Goal: Book appointment/travel/reservation

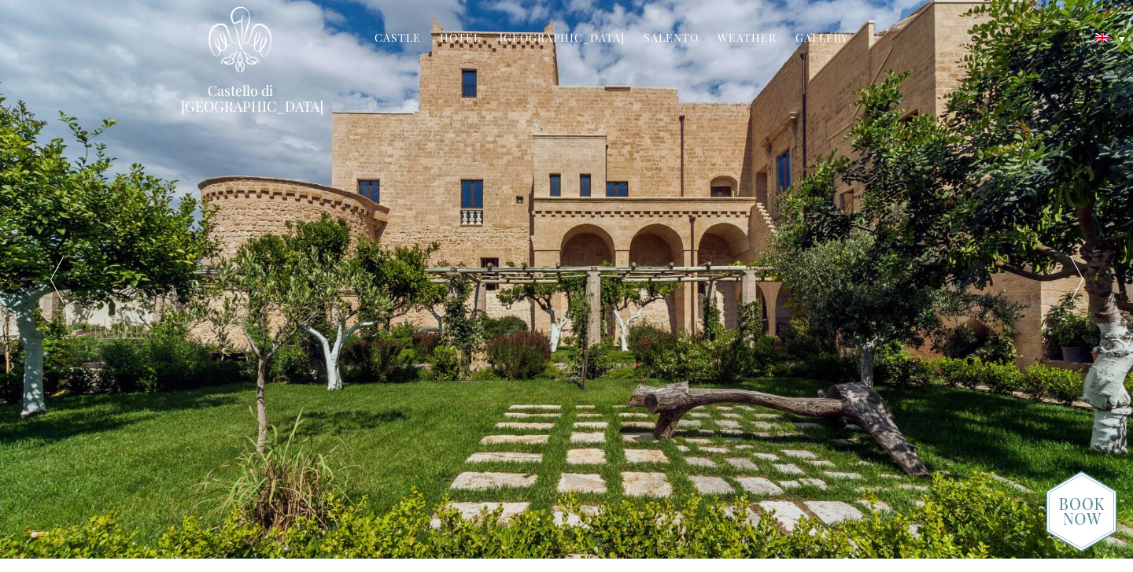
click at [1093, 297] on div at bounding box center [1076, 279] width 113 height 559
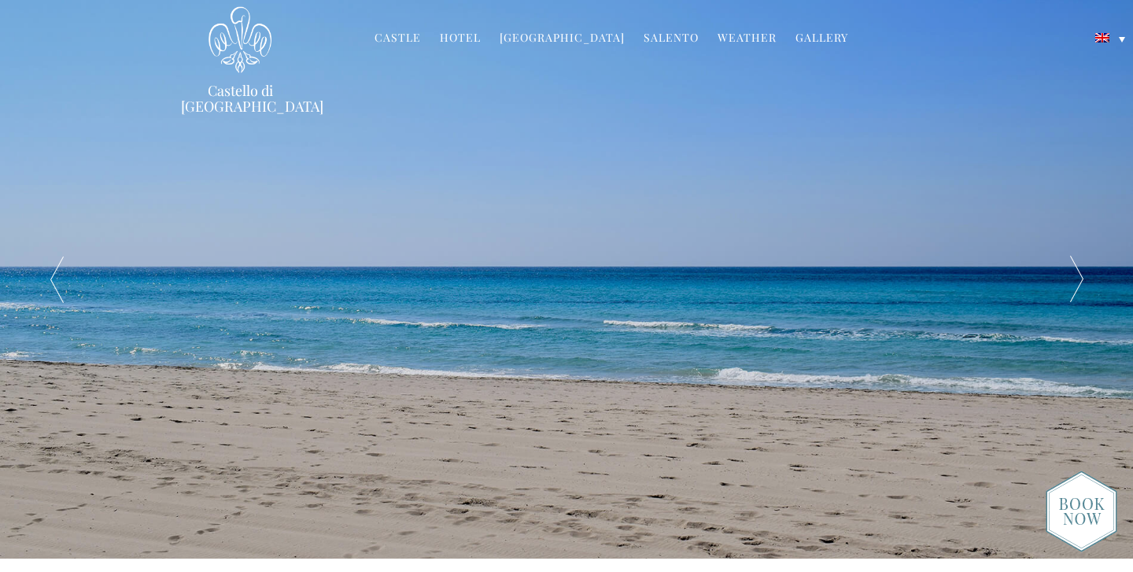
click at [1088, 290] on div at bounding box center [1076, 279] width 113 height 559
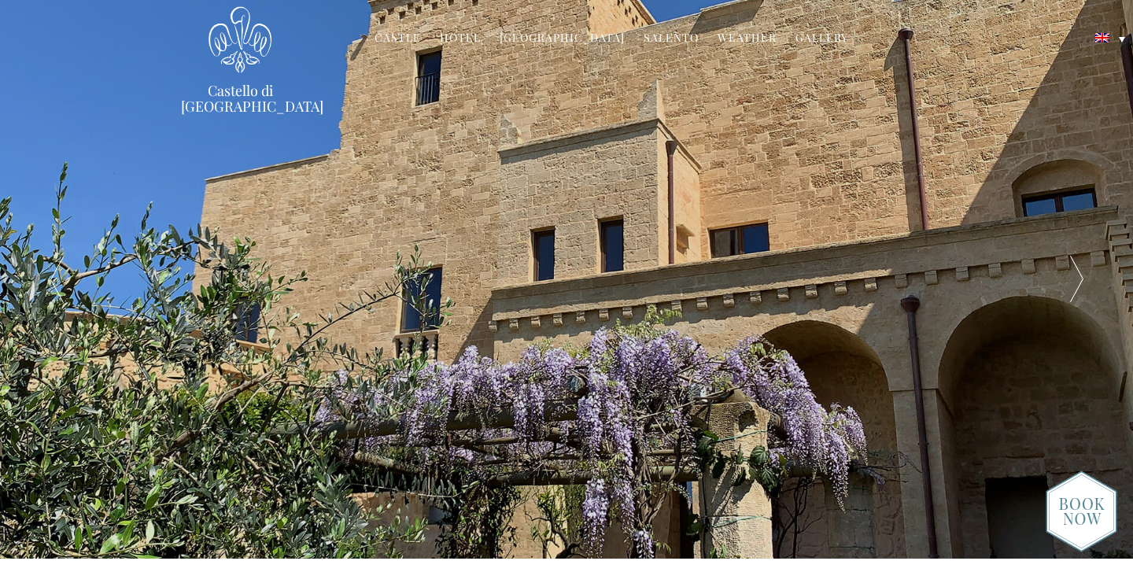
click at [1088, 290] on div at bounding box center [1076, 279] width 113 height 559
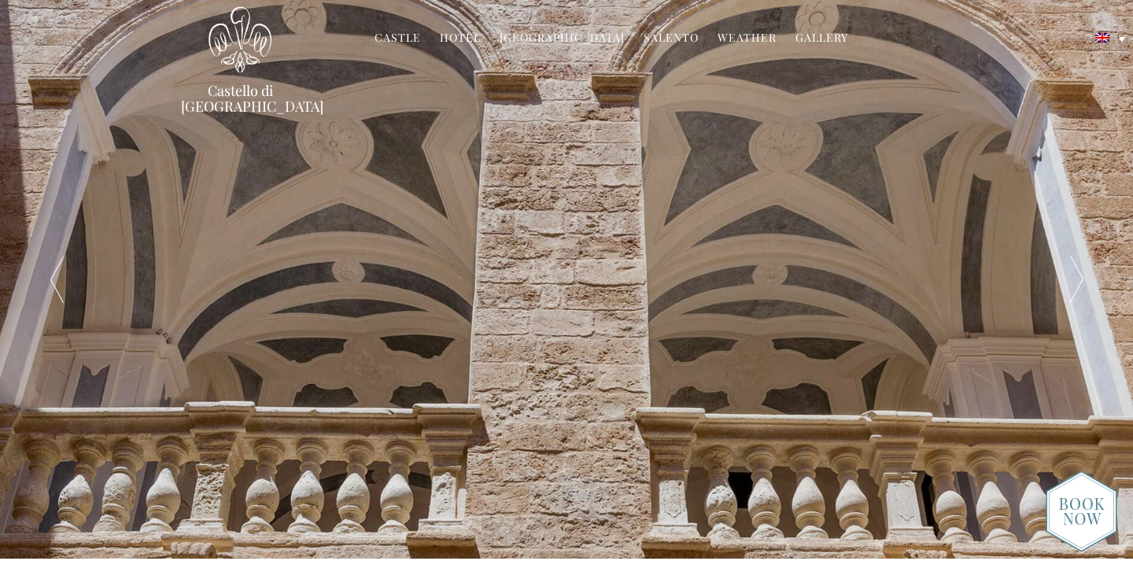
click at [1088, 290] on div at bounding box center [1076, 279] width 113 height 559
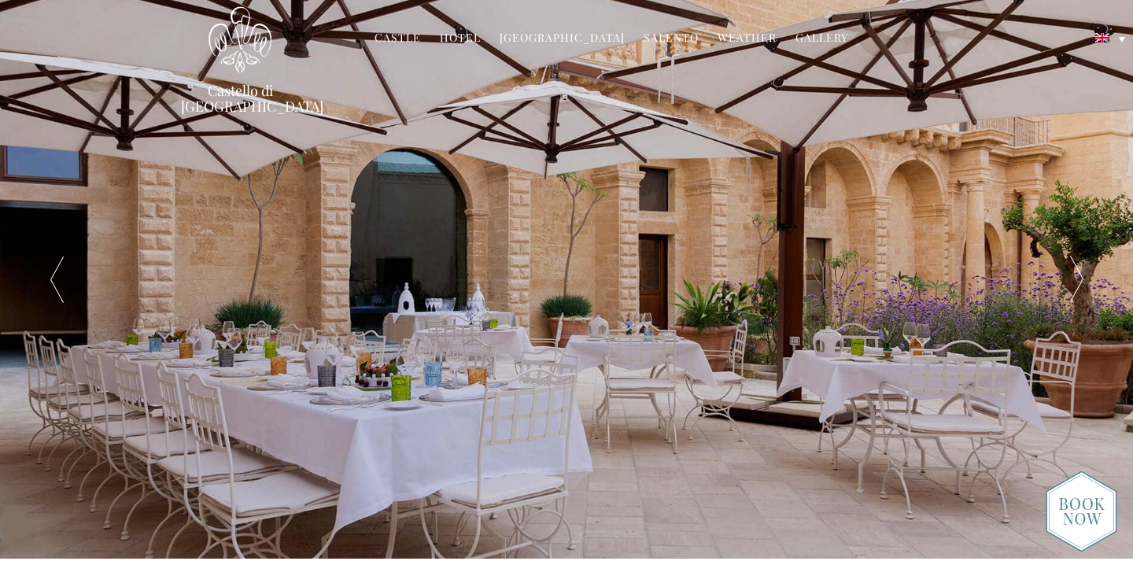
click at [1088, 290] on div at bounding box center [1076, 279] width 113 height 559
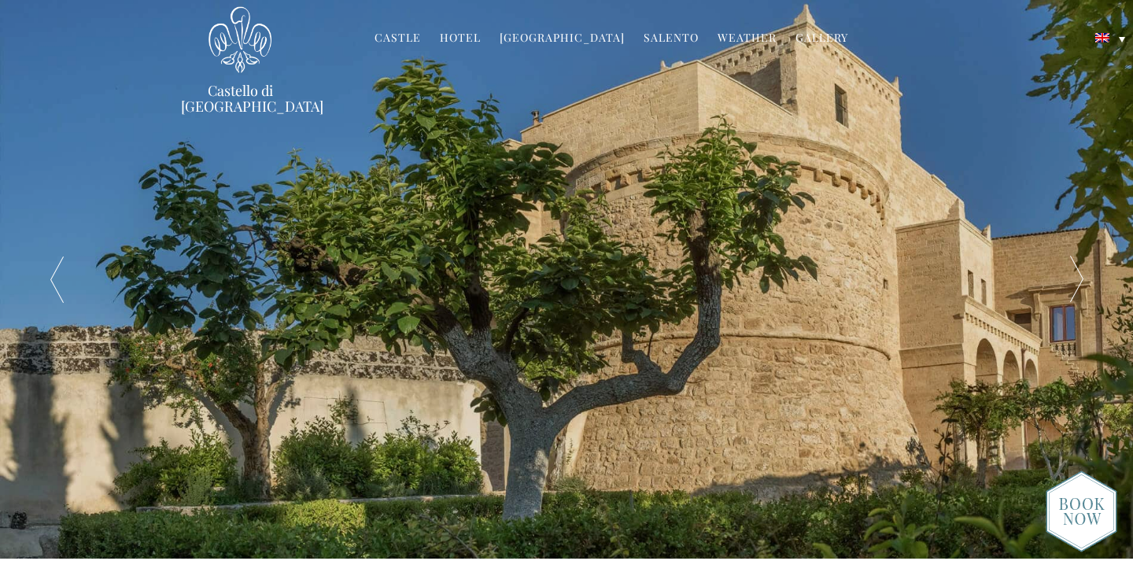
click at [1088, 290] on div at bounding box center [1076, 279] width 113 height 559
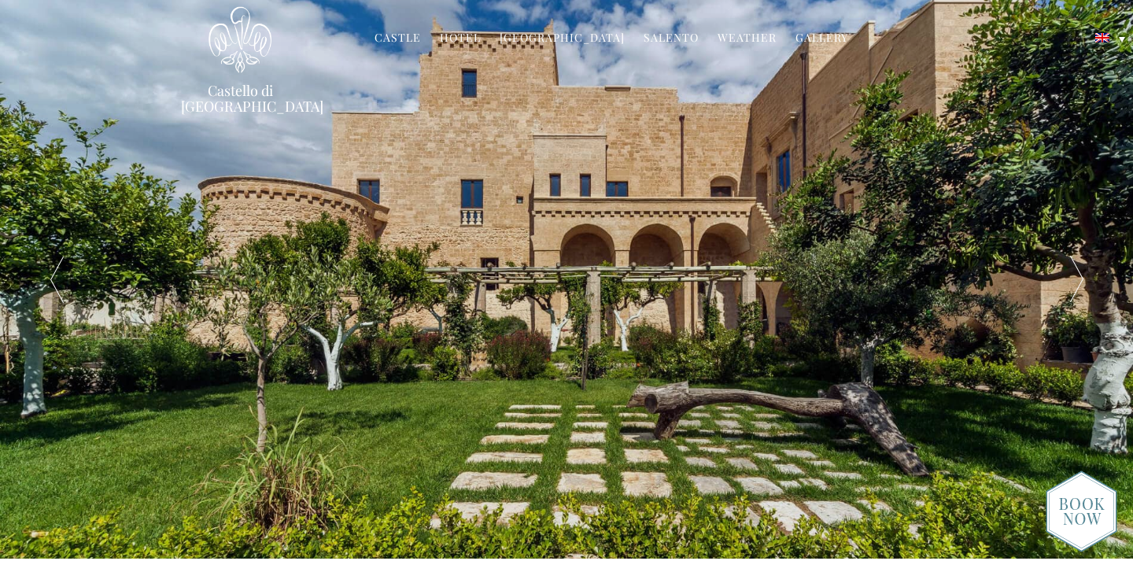
click at [1088, 290] on div at bounding box center [1076, 279] width 113 height 559
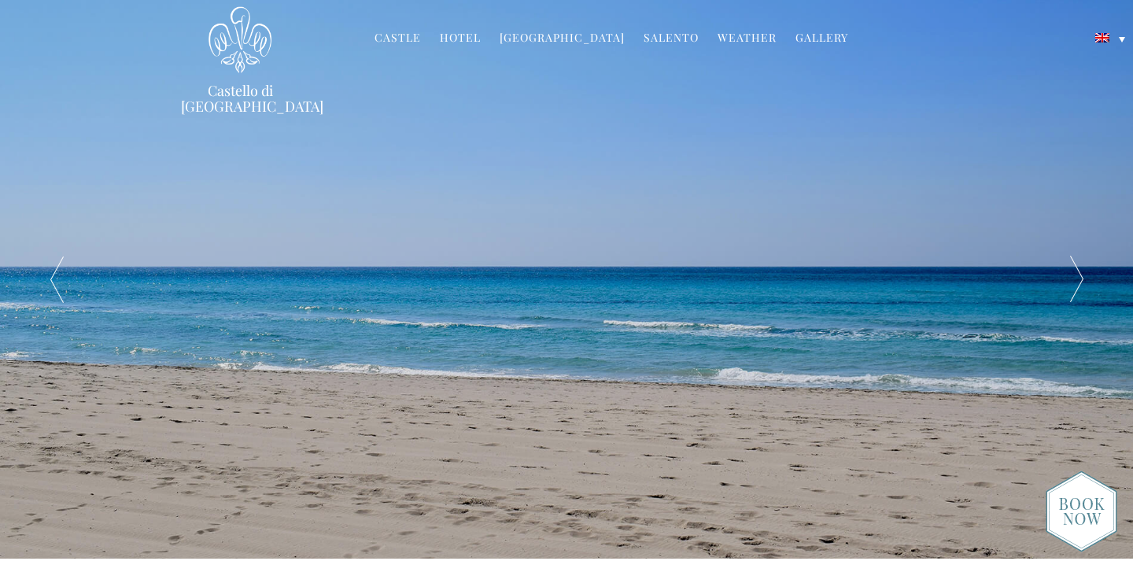
click at [1088, 290] on div at bounding box center [1076, 279] width 113 height 559
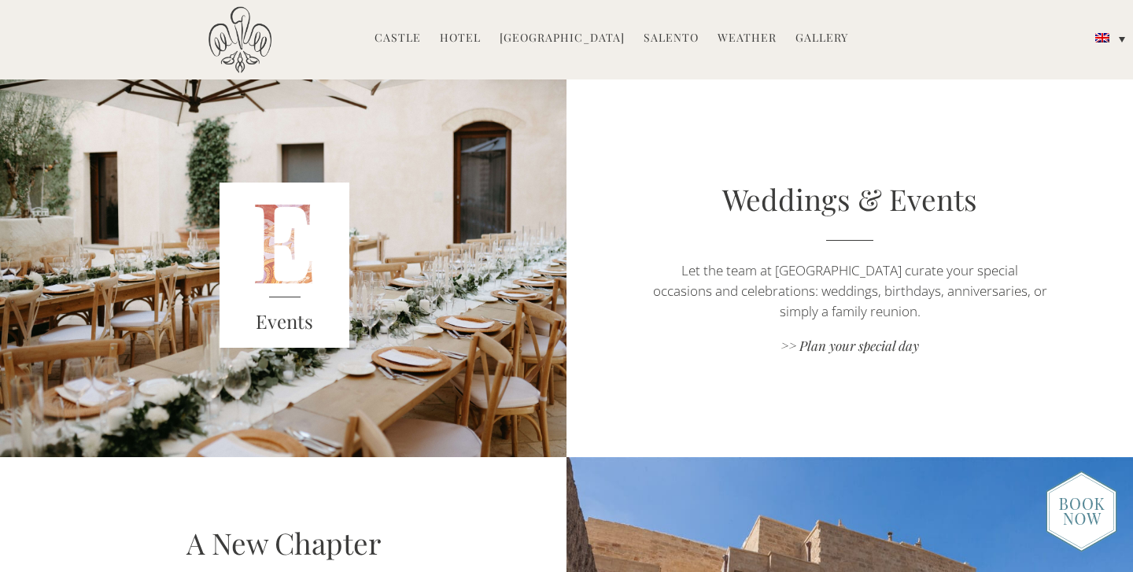
scroll to position [2134, 0]
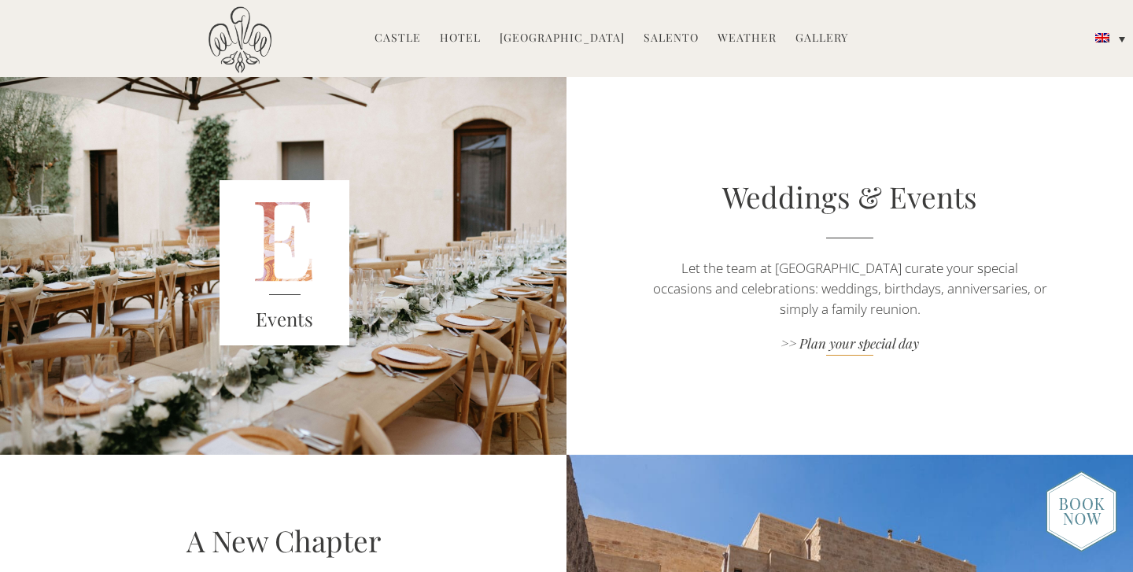
click at [882, 349] on link ">> Plan your special day" at bounding box center [850, 344] width 397 height 21
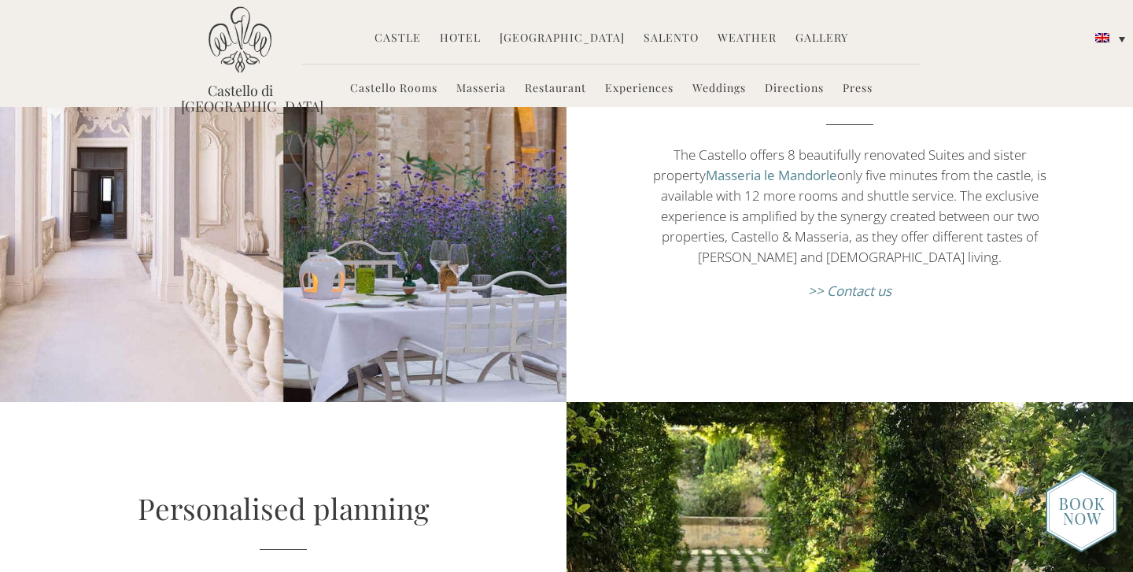
scroll to position [1032, 0]
